Goal: Communication & Community: Share content

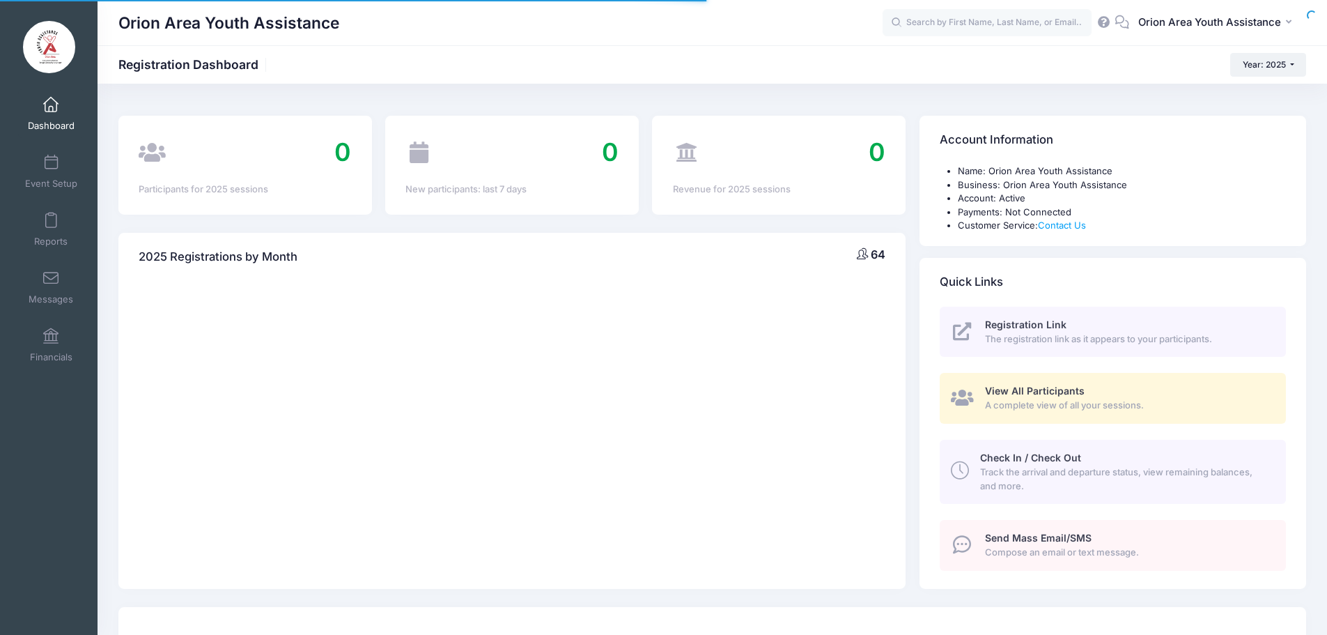
select select
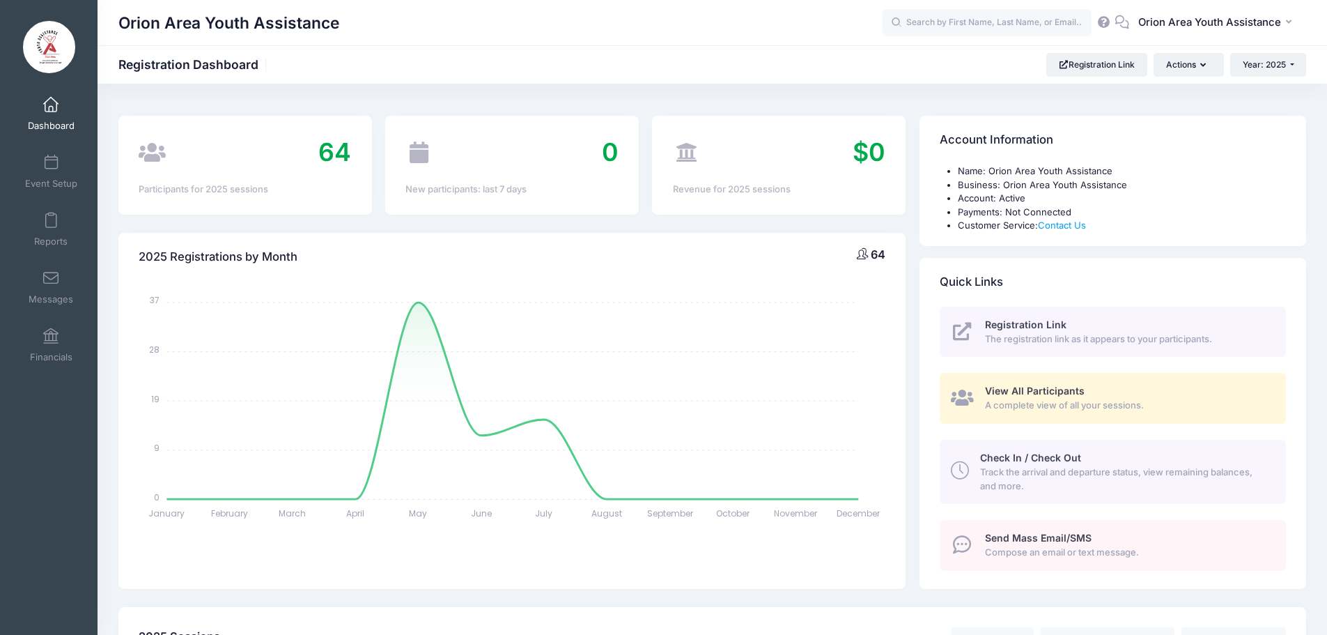
click at [1044, 542] on span "Send Mass Email/SMS" at bounding box center [1038, 538] width 107 height 12
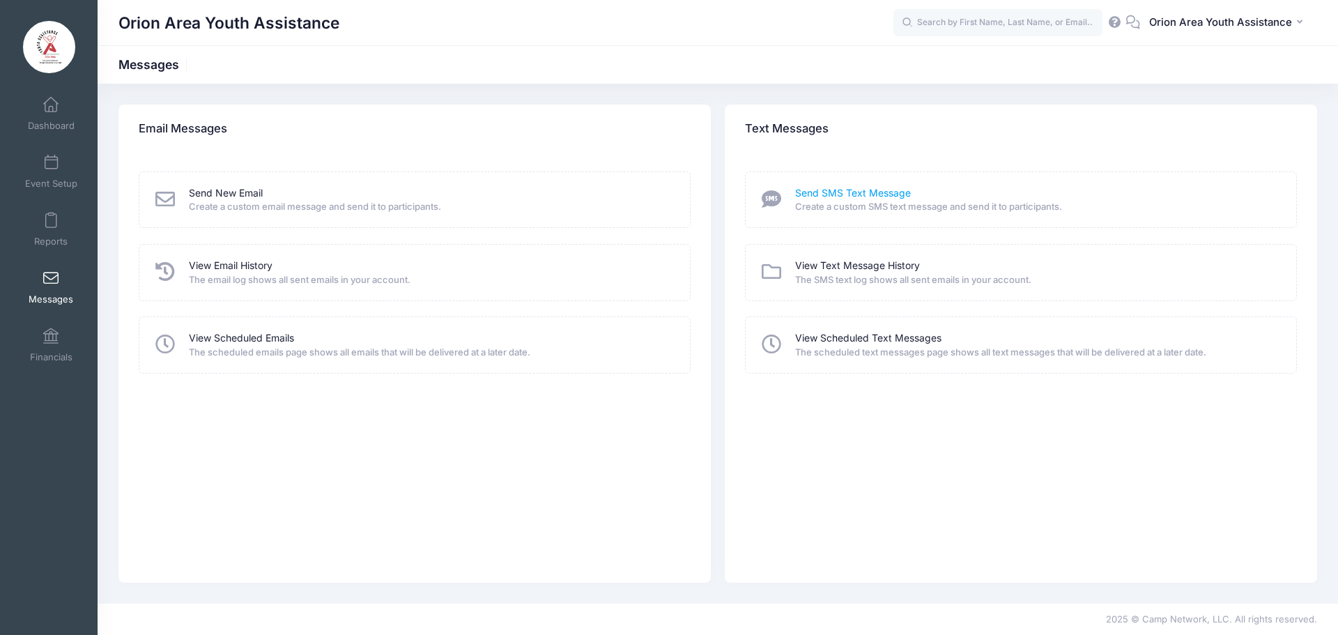
click at [830, 195] on link "Send SMS Text Message" at bounding box center [853, 193] width 116 height 15
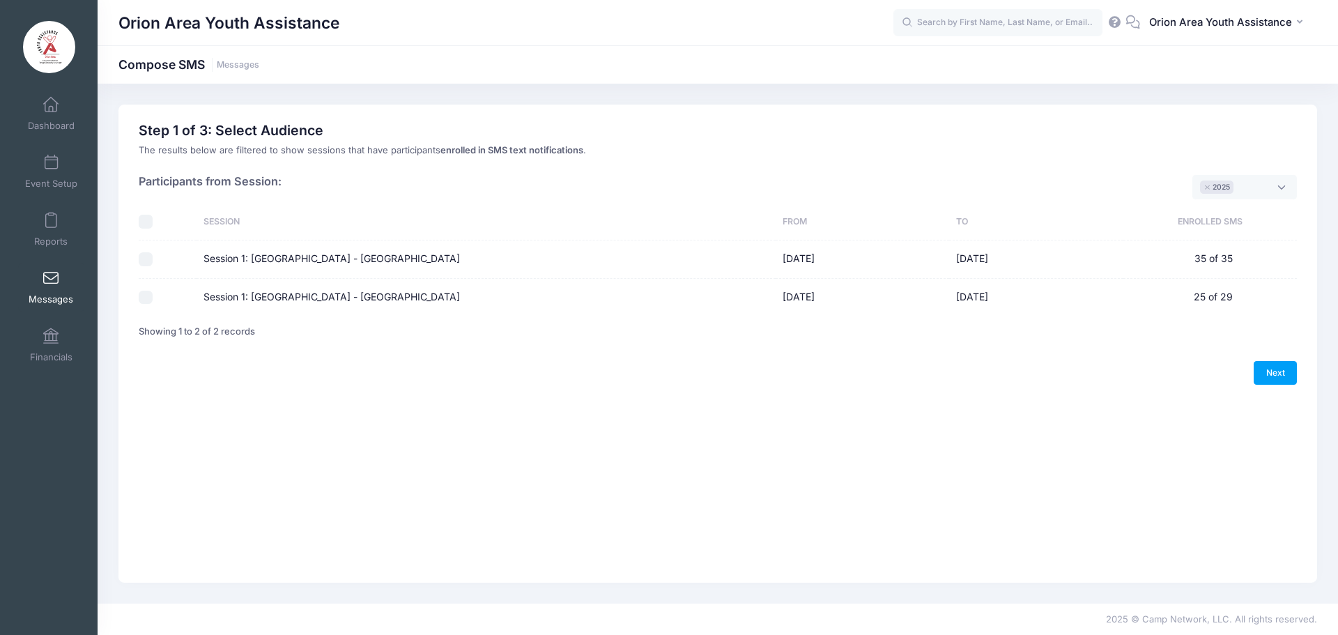
click at [137, 261] on div "Please select at least one option Please select only one option Sorry, you can'…" at bounding box center [717, 246] width 1171 height 204
click at [141, 263] on input "Session 1: [GEOGRAPHIC_DATA] - [GEOGRAPHIC_DATA]" at bounding box center [146, 259] width 14 height 14
checkbox input "true"
click at [150, 299] on input "Session 1: [GEOGRAPHIC_DATA] - [GEOGRAPHIC_DATA]" at bounding box center [146, 298] width 14 height 14
checkbox input "true"
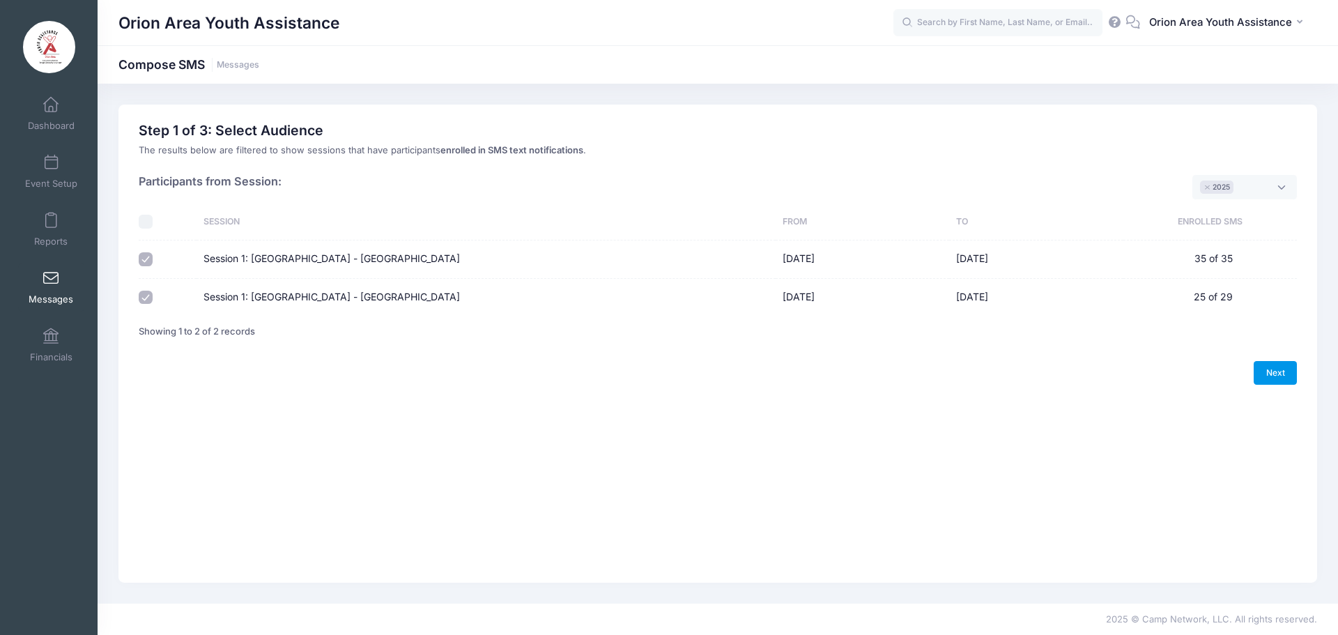
click at [1266, 367] on link "Next" at bounding box center [1274, 373] width 43 height 24
select select "50"
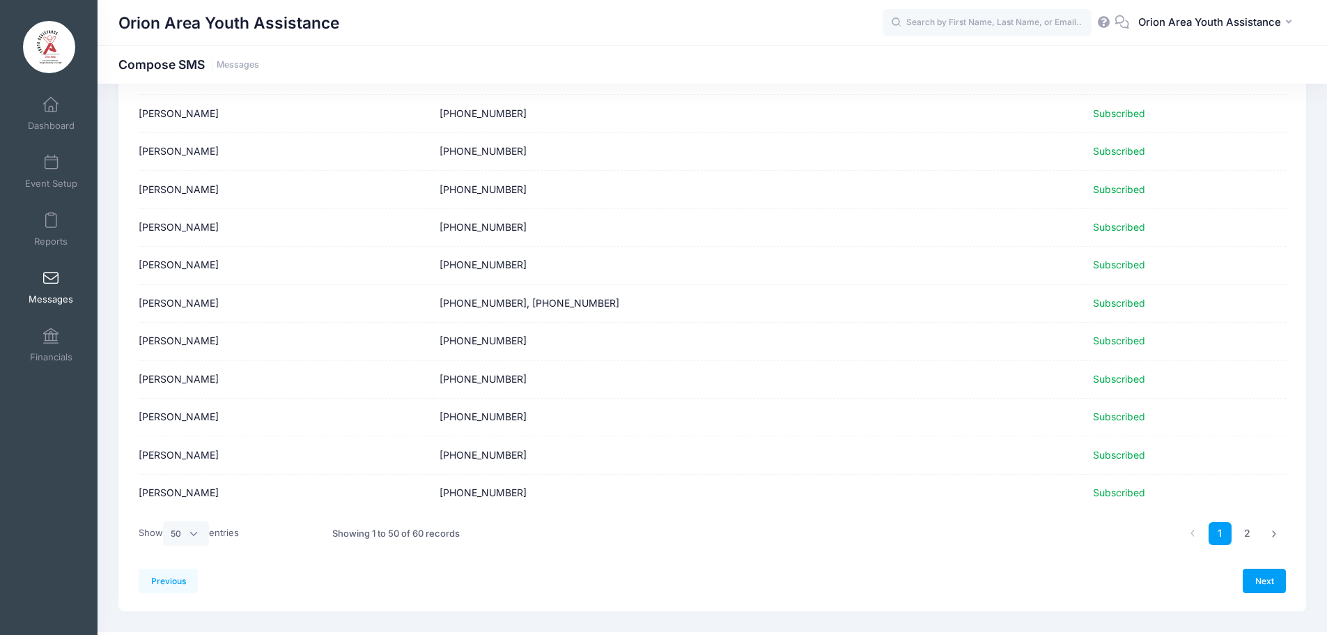
scroll to position [1598, 0]
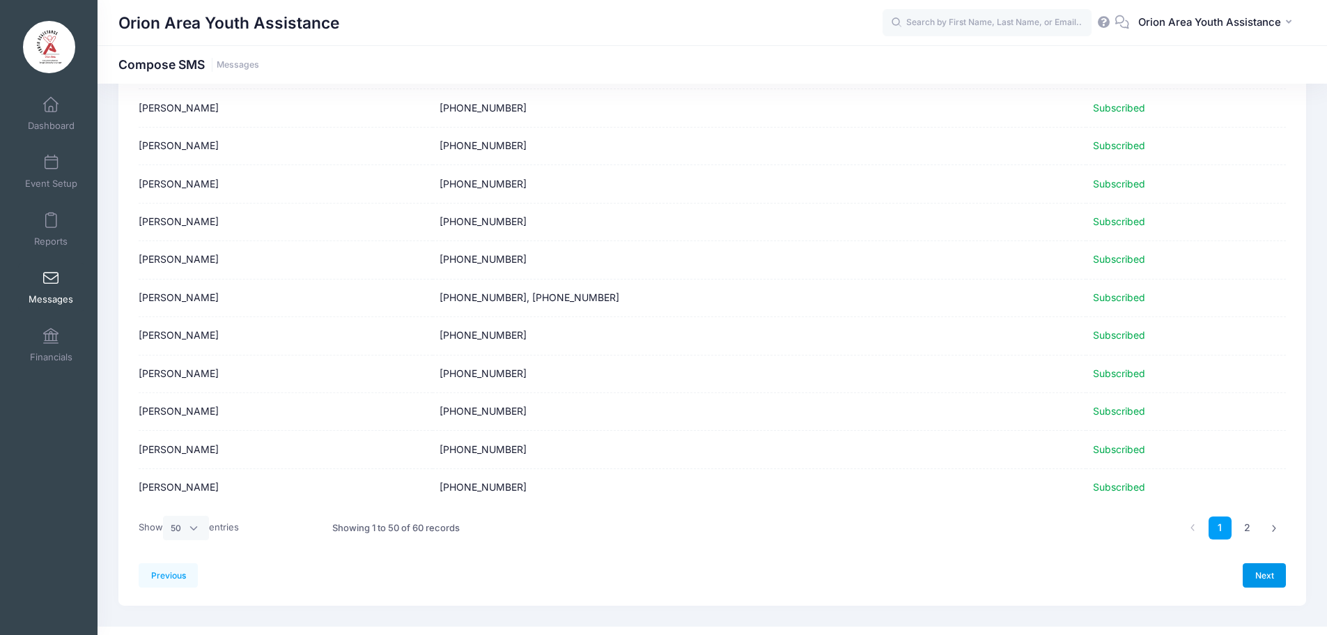
click at [1262, 575] on link "Next" at bounding box center [1264, 575] width 43 height 24
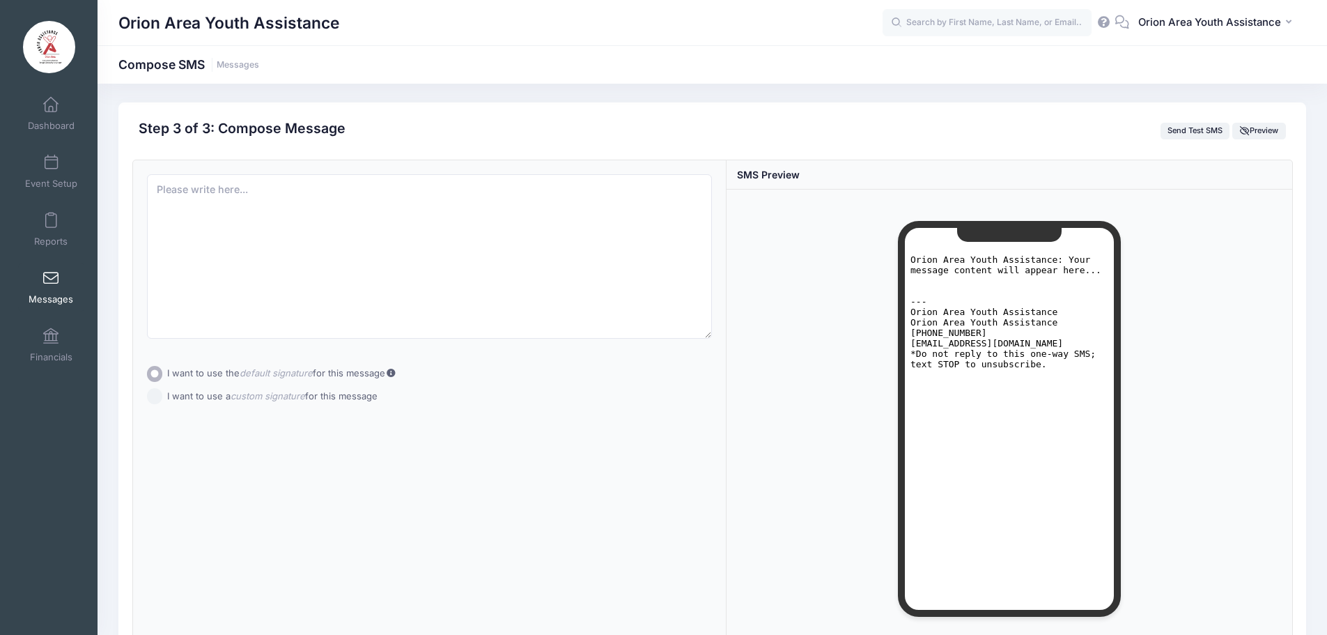
scroll to position [0, 0]
click at [399, 187] on textarea at bounding box center [430, 258] width 566 height 164
paste textarea "[DATE] is our last day of SPLAT! We will be celebrating at Great Lakes athletic…"
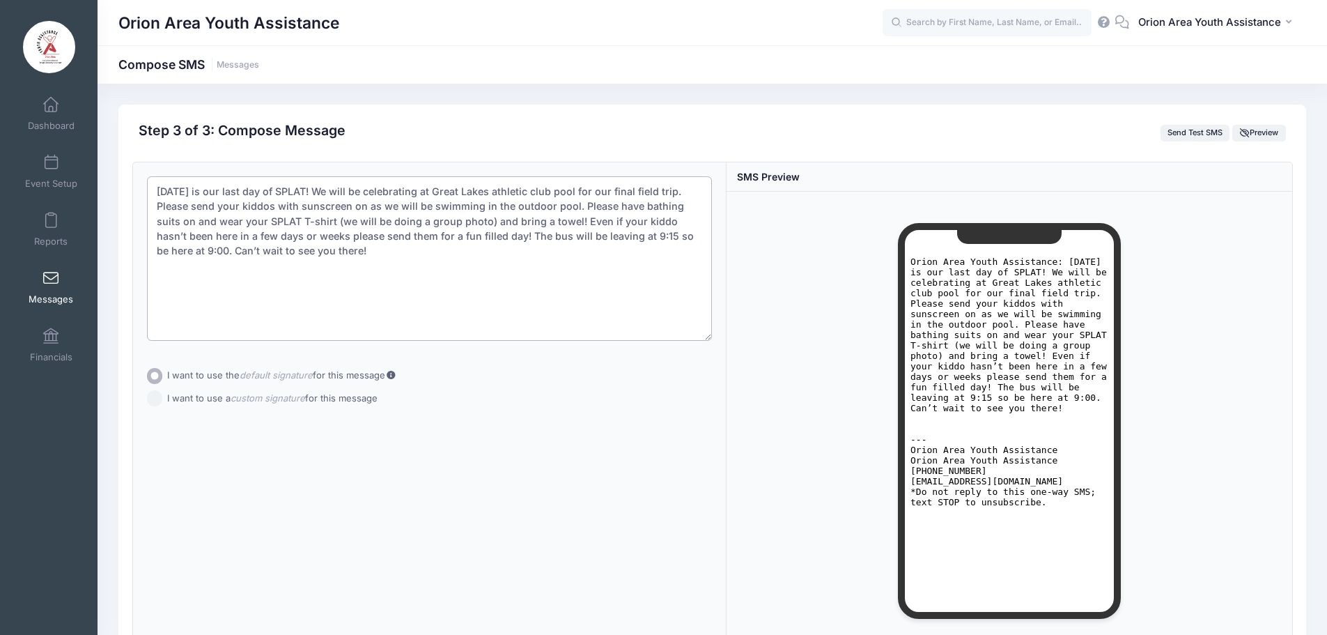
click at [509, 195] on textarea "[DATE] is our last day of SPLAT! We will be celebrating at Great Lakes athletic…" at bounding box center [430, 258] width 566 height 164
click at [548, 189] on textarea "[DATE] is our last day of SPLAT! We will be celebrating at Great Lakes Athletic…" at bounding box center [430, 258] width 566 height 164
click at [471, 236] on textarea "[DATE] is our last day of SPLAT! We will be celebrating at Great Lakes Athletic…" at bounding box center [430, 258] width 566 height 164
type textarea "[DATE] is our last day of SPLAT! We will be celebrating at Great Lakes Athletic…"
click at [148, 401] on div "Subject Add CC Add BCC CC ​ BCC ​" at bounding box center [430, 406] width 594 height 488
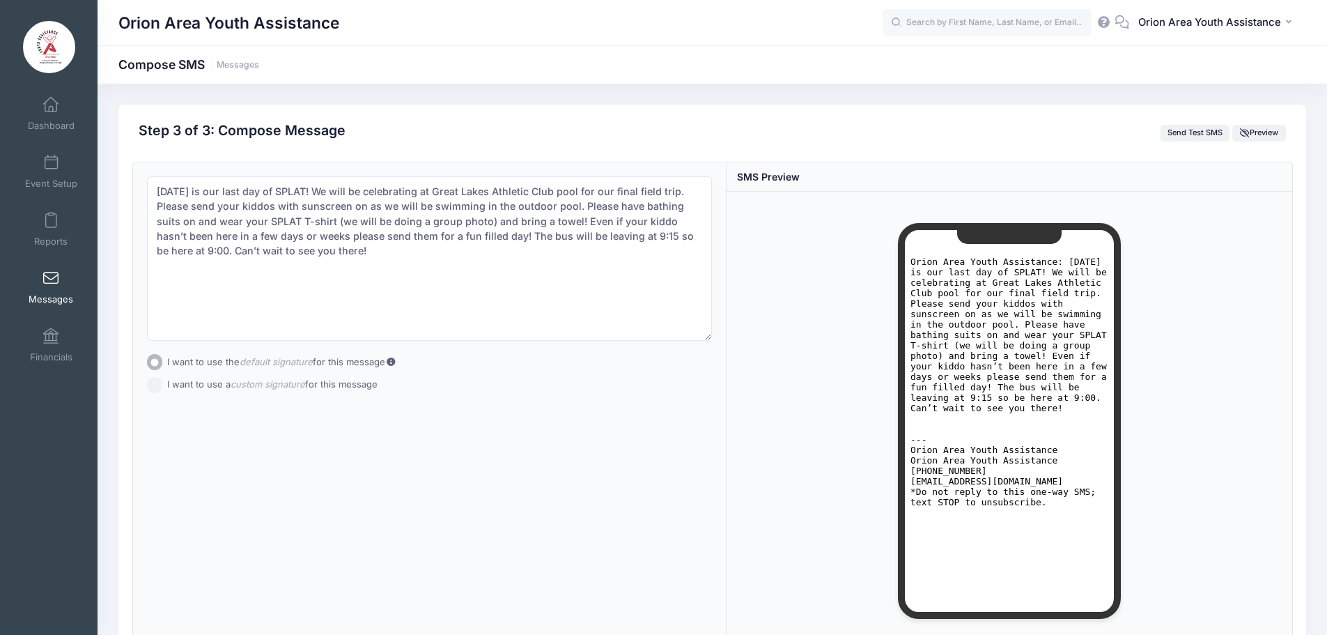
click at [153, 388] on input "I want to use a custom signature for this message" at bounding box center [155, 385] width 16 height 16
radio input "true"
click at [227, 421] on textarea at bounding box center [430, 432] width 566 height 60
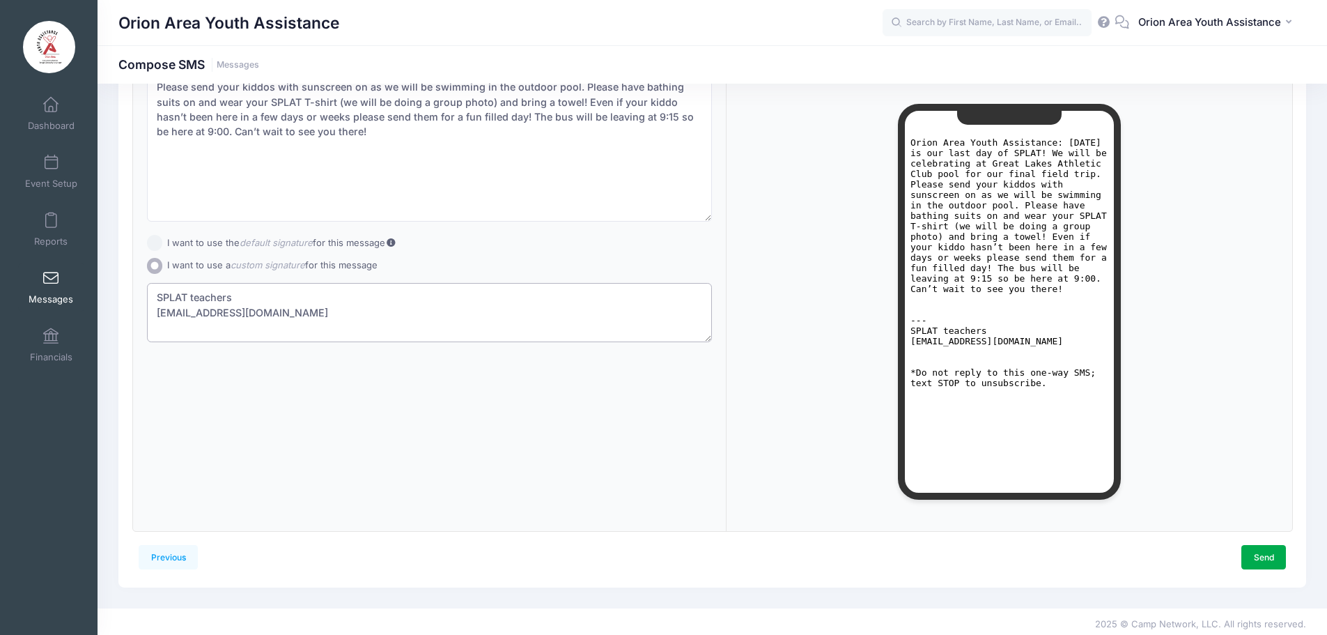
scroll to position [124, 0]
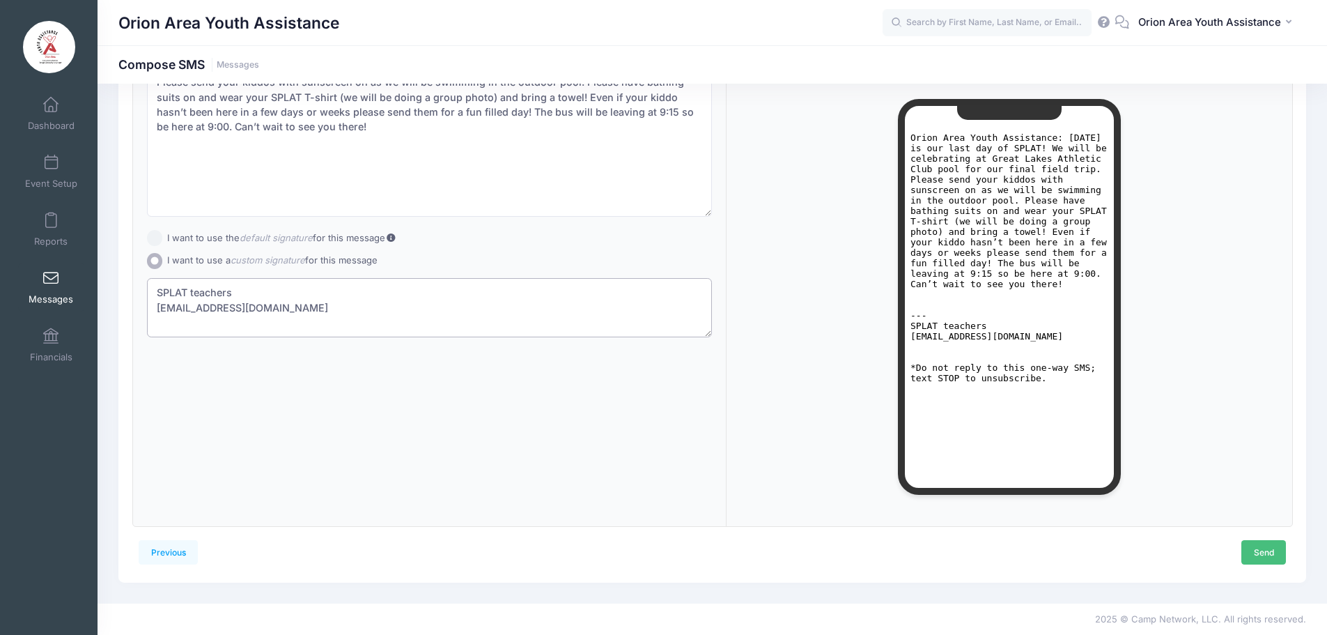
type textarea "SPLAT teachers [EMAIL_ADDRESS][DOMAIN_NAME]"
click at [1260, 550] on link "Send" at bounding box center [1264, 552] width 45 height 24
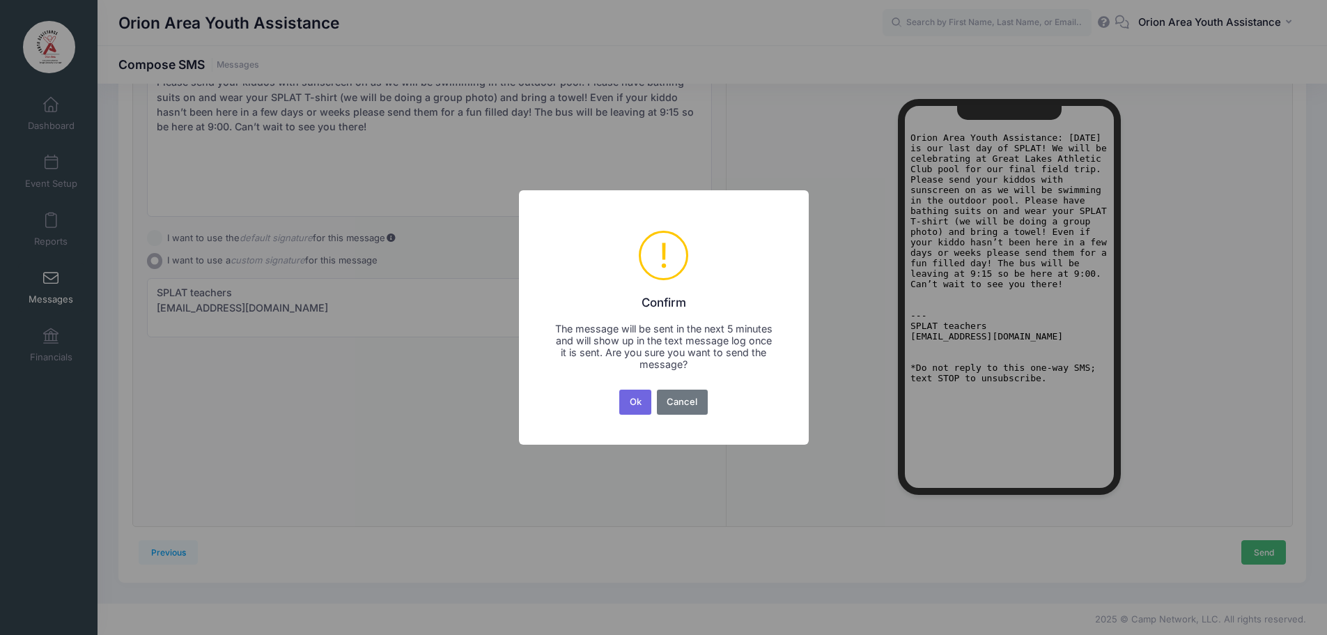
scroll to position [0, 0]
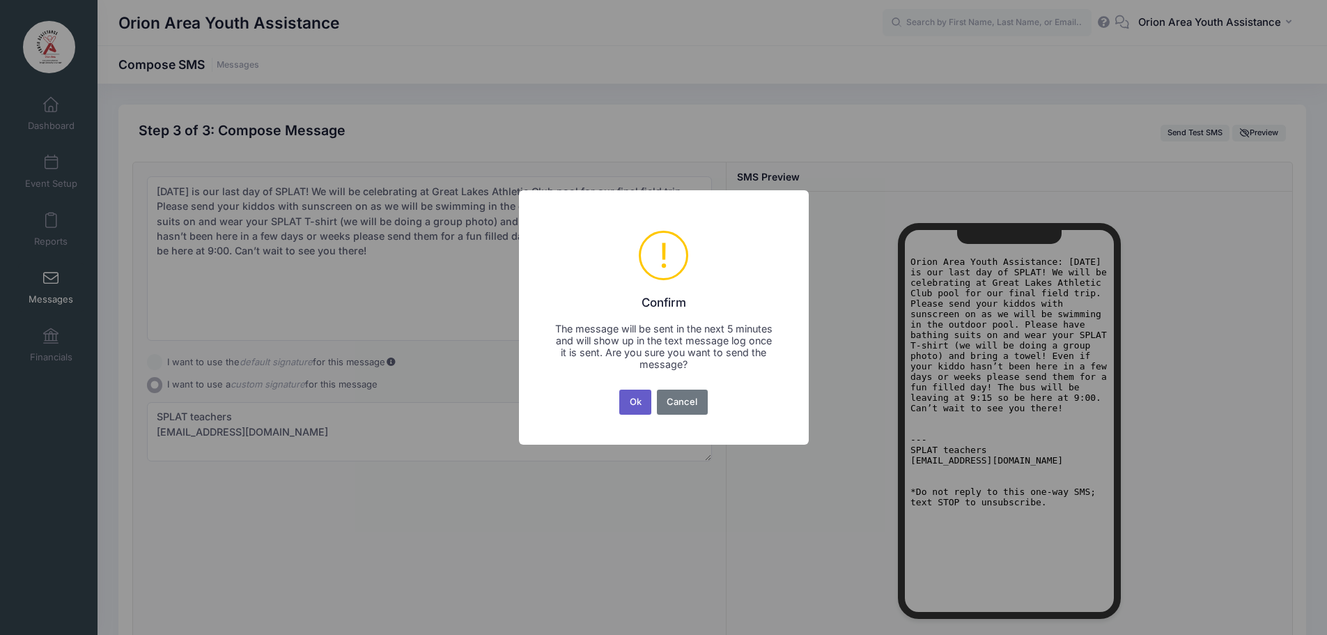
click at [633, 403] on button "Ok" at bounding box center [635, 401] width 32 height 25
